Goal: Task Accomplishment & Management: Manage account settings

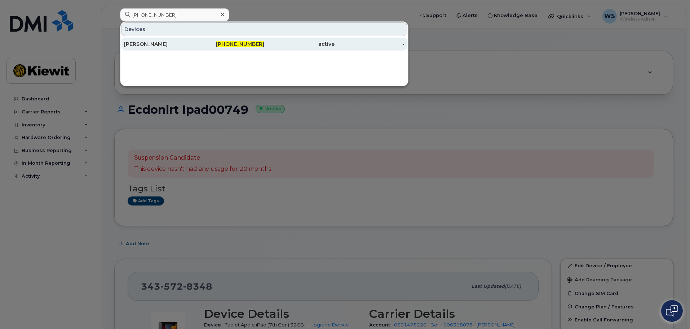
type input "[PHONE_NUMBER]"
click at [159, 41] on div "[PERSON_NAME]" at bounding box center [159, 43] width 70 height 7
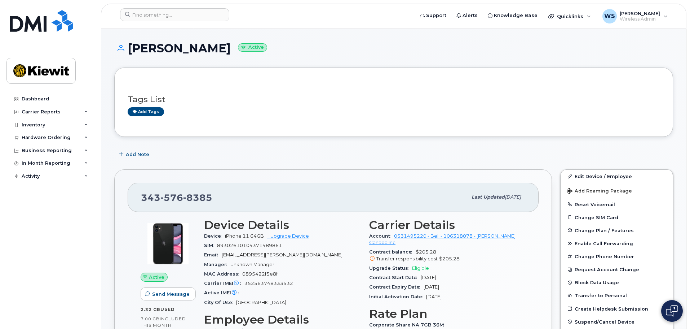
click at [72, 301] on div "Dashboard Carrier Reports Monthly Billing Data Daily Data Pooling Data Behavior…" at bounding box center [50, 204] width 89 height 225
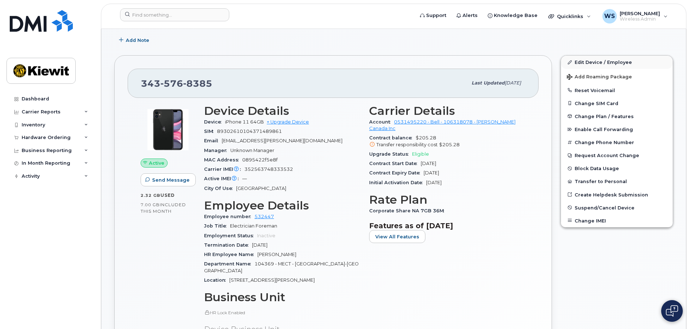
scroll to position [72, 0]
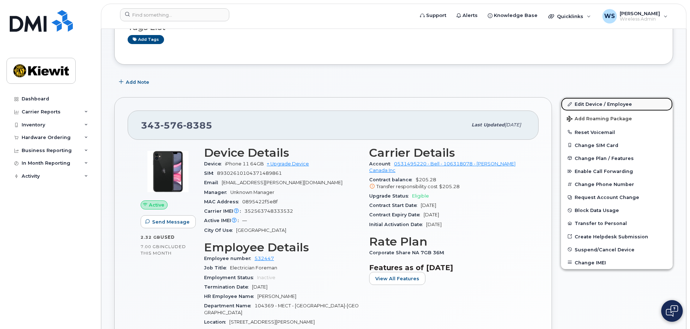
click at [603, 102] on link "Edit Device / Employee" at bounding box center [617, 103] width 112 height 13
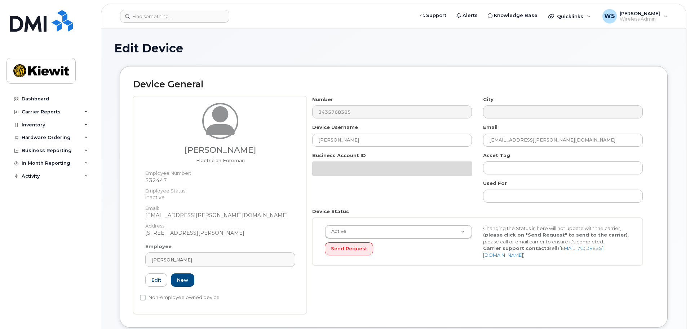
select select "14059"
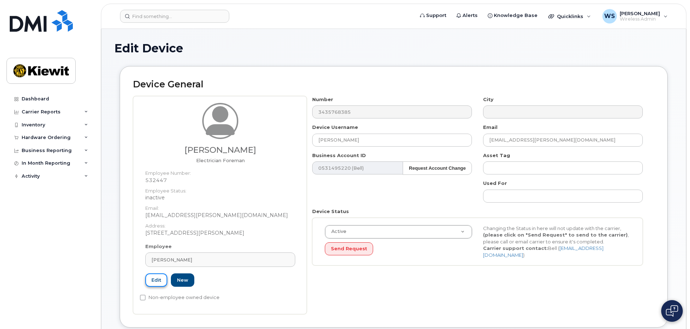
click at [156, 280] on link "Edit" at bounding box center [156, 279] width 22 height 13
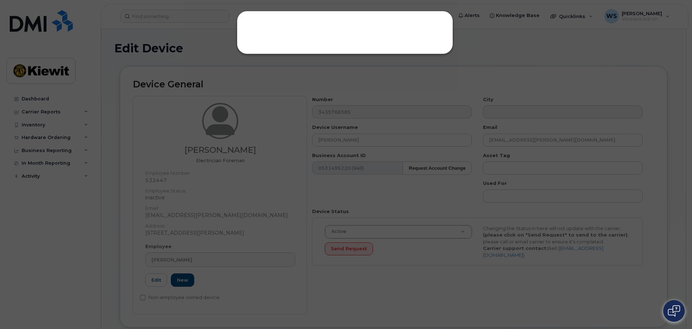
click at [399, 40] on div at bounding box center [345, 32] width 216 height 43
click at [316, 42] on div at bounding box center [345, 32] width 216 height 43
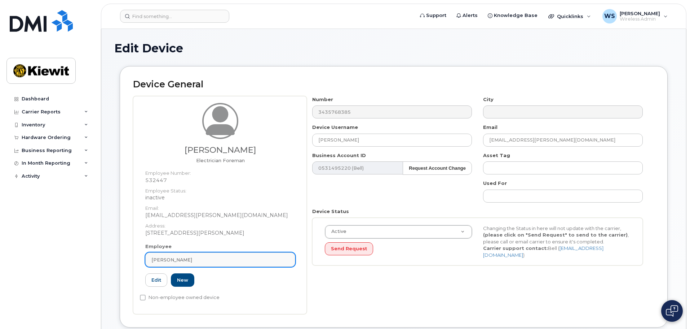
click at [201, 257] on div "[PERSON_NAME]" at bounding box center [220, 259] width 138 height 7
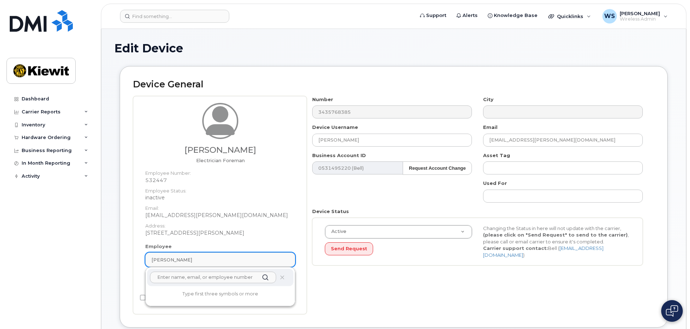
paste input "555283"
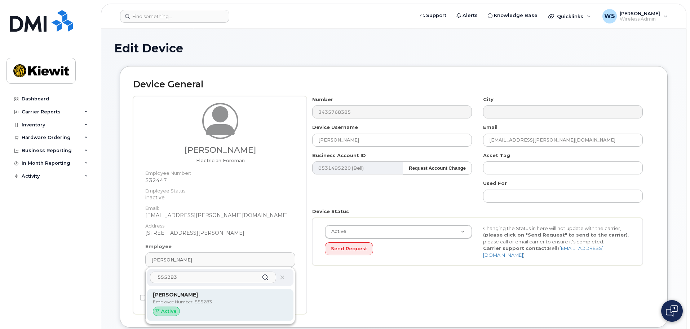
type input "555283"
click at [219, 304] on p "Employee Number: 555283" at bounding box center [220, 301] width 135 height 6
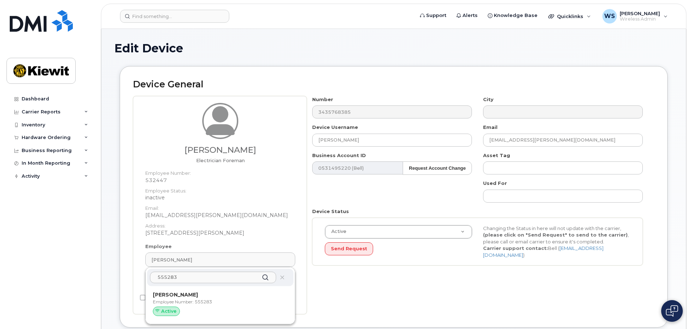
type input "555283"
type input "Steven Bradford"
type input "steven.bradford@masselec.com"
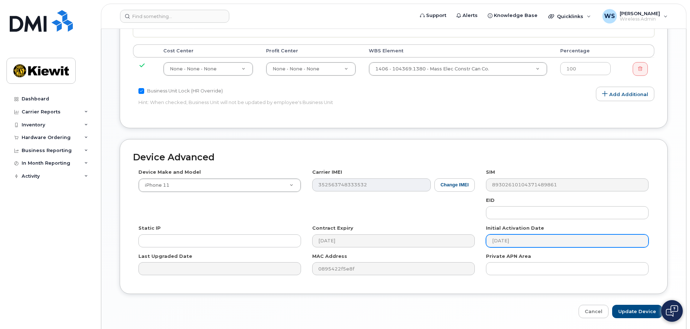
scroll to position [407, 0]
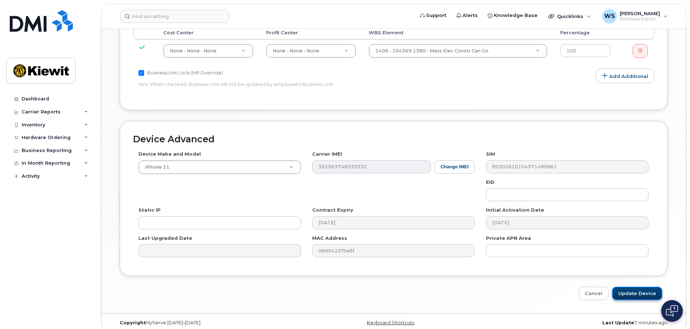
click at [630, 286] on input "Update Device" at bounding box center [637, 292] width 50 height 13
type input "Saving..."
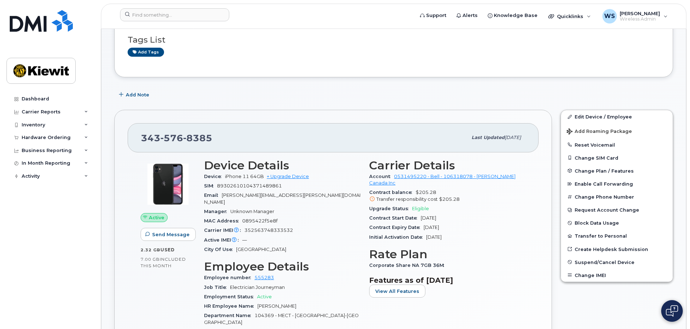
scroll to position [72, 0]
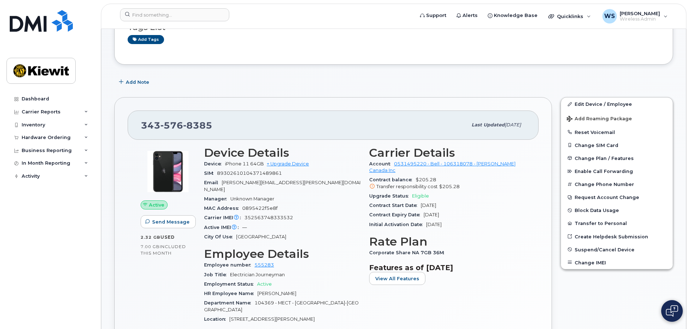
click at [217, 124] on div "343 576 8385" at bounding box center [304, 124] width 326 height 15
click at [246, 171] on span "89302610104371489861" at bounding box center [249, 172] width 65 height 5
copy span "89302610104371489861"
click at [269, 215] on span "352563748333532" at bounding box center [269, 217] width 49 height 5
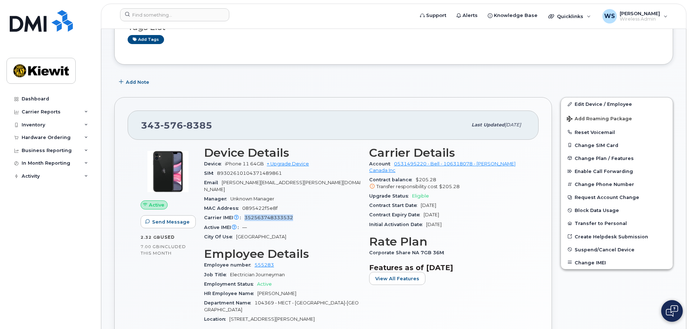
click at [269, 215] on span "352563748333532" at bounding box center [269, 217] width 49 height 5
copy span "352563748333532"
drag, startPoint x: 227, startPoint y: 124, endPoint x: 139, endPoint y: 128, distance: 88.1
click at [139, 128] on div "343 576 8385 Last updated Aug 25, 2025" at bounding box center [333, 124] width 411 height 29
copy span "343 576 8385"
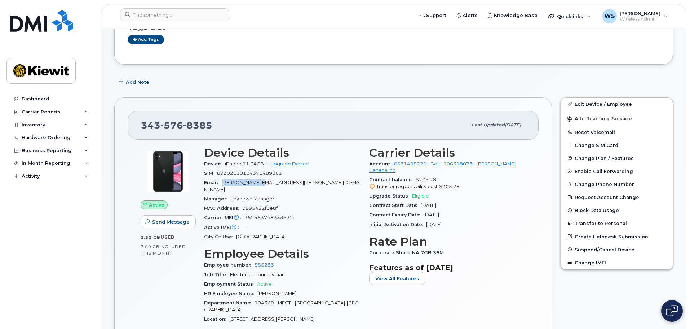
drag, startPoint x: 222, startPoint y: 182, endPoint x: 259, endPoint y: 184, distance: 36.4
click at [259, 184] on div "Email steven.bradford@masselec.com" at bounding box center [282, 186] width 157 height 16
copy span "steven.bradford"
